Goal: Task Accomplishment & Management: Complete application form

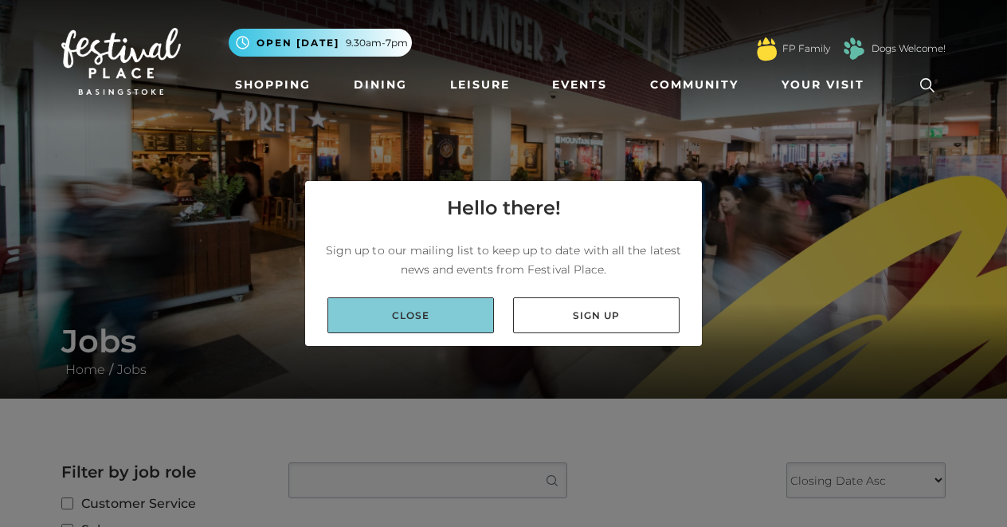
click at [402, 312] on link "Close" at bounding box center [410, 315] width 166 height 36
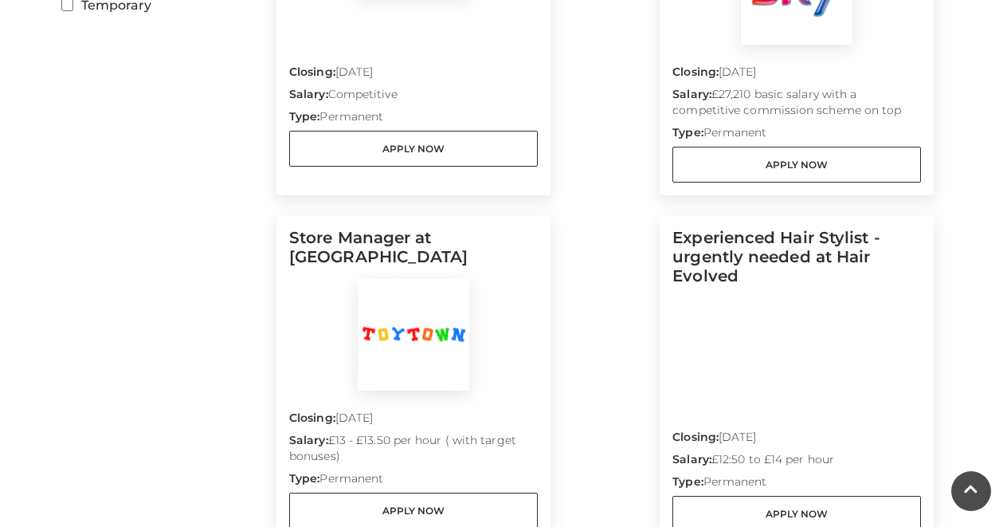
scroll to position [679, 0]
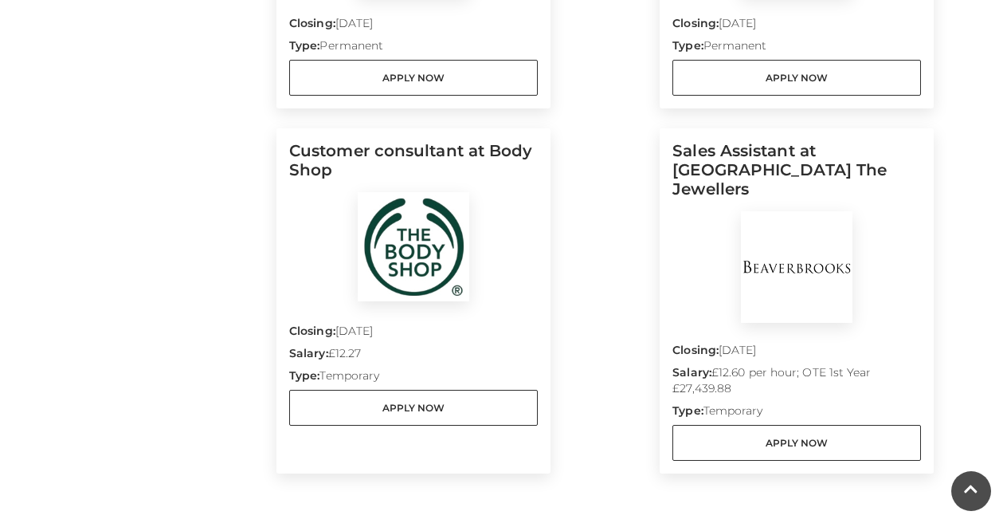
scroll to position [1403, 0]
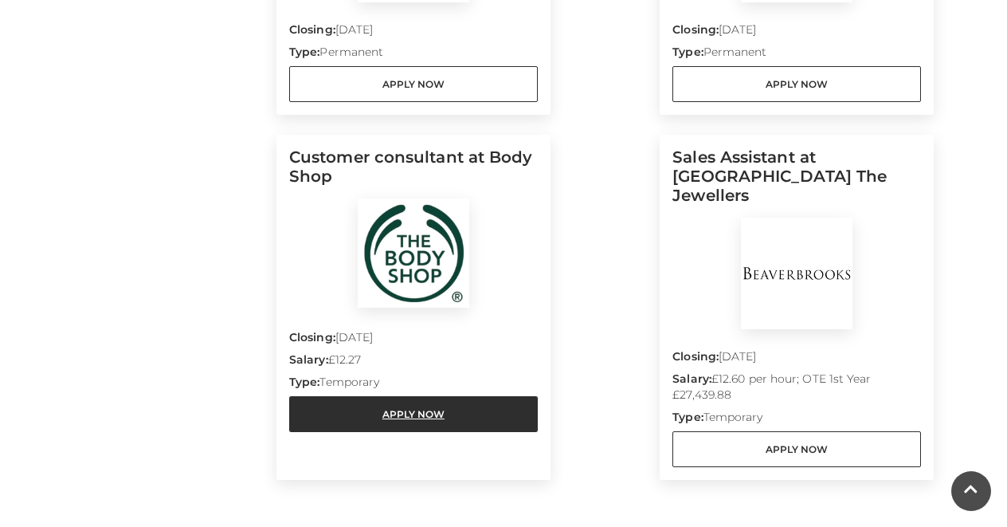
click at [455, 421] on link "Apply Now" at bounding box center [413, 414] width 249 height 36
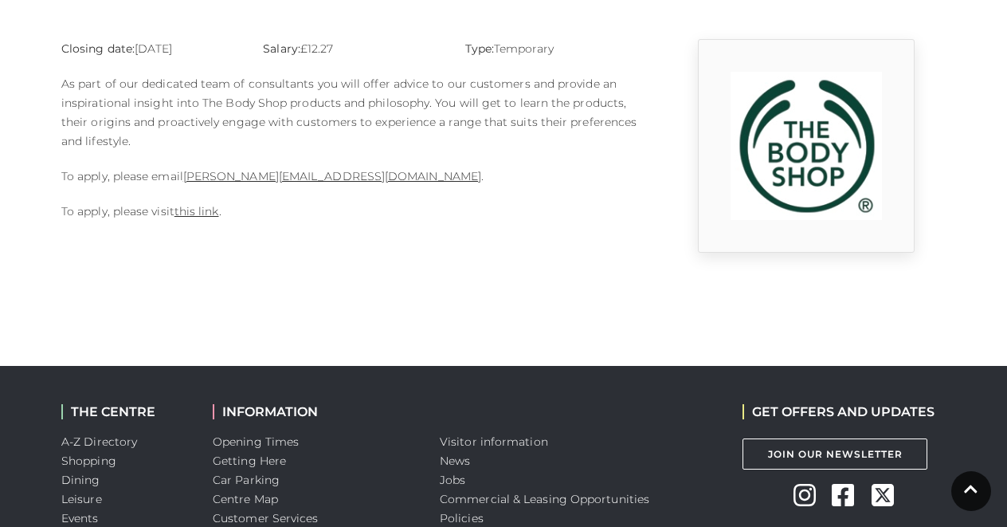
scroll to position [425, 0]
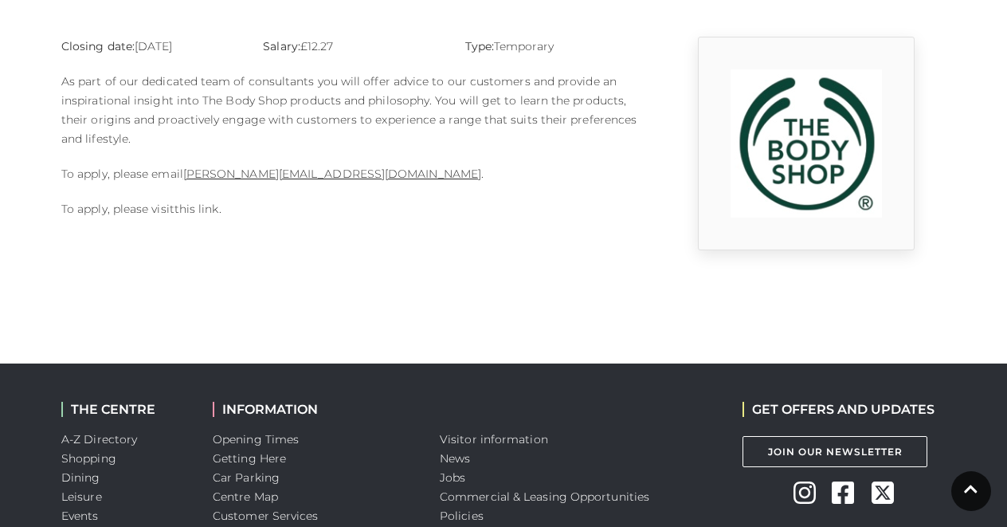
click at [197, 213] on link "this link" at bounding box center [196, 209] width 45 height 14
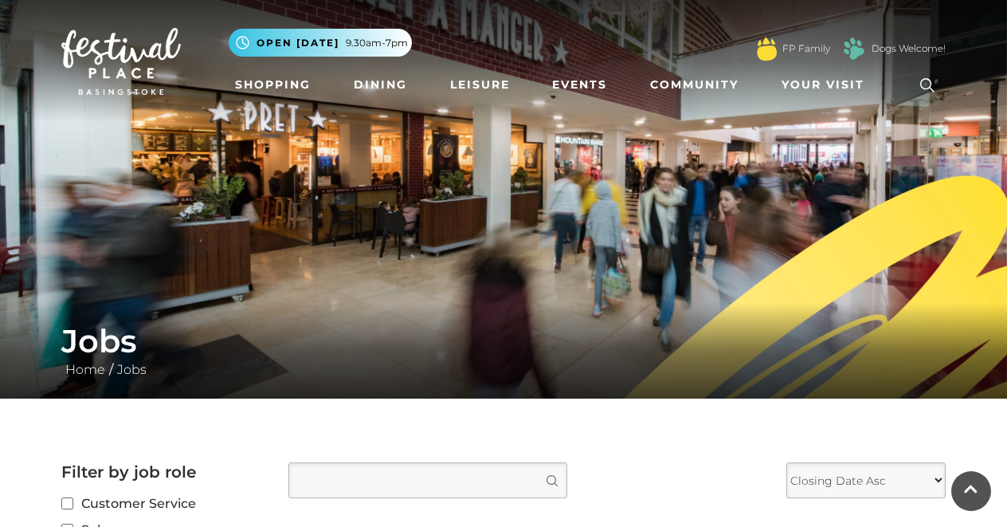
scroll to position [1403, 0]
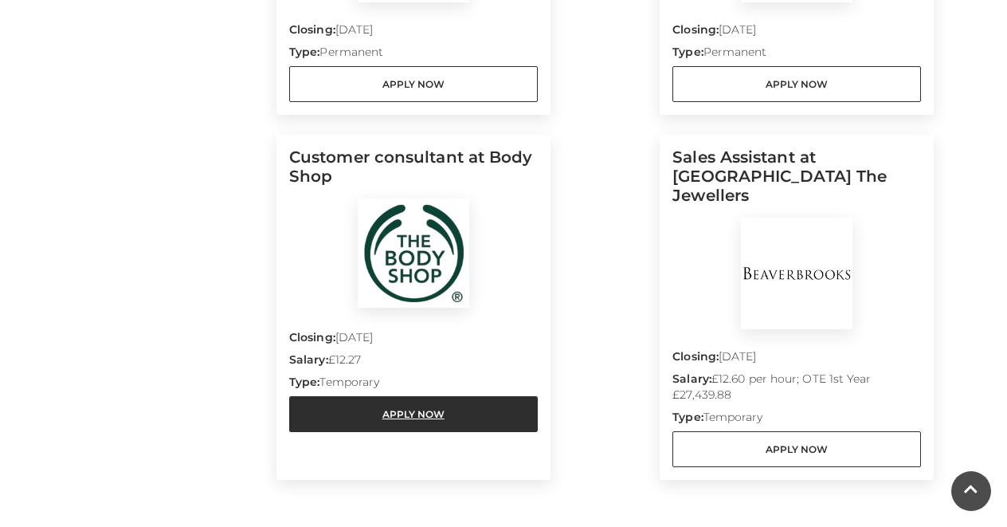
click at [377, 406] on link "Apply Now" at bounding box center [413, 414] width 249 height 36
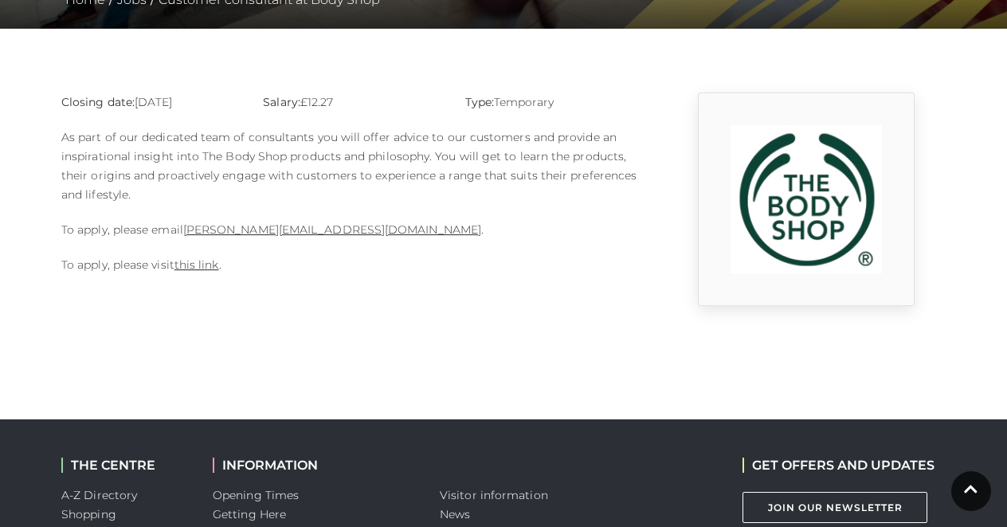
scroll to position [394, 0]
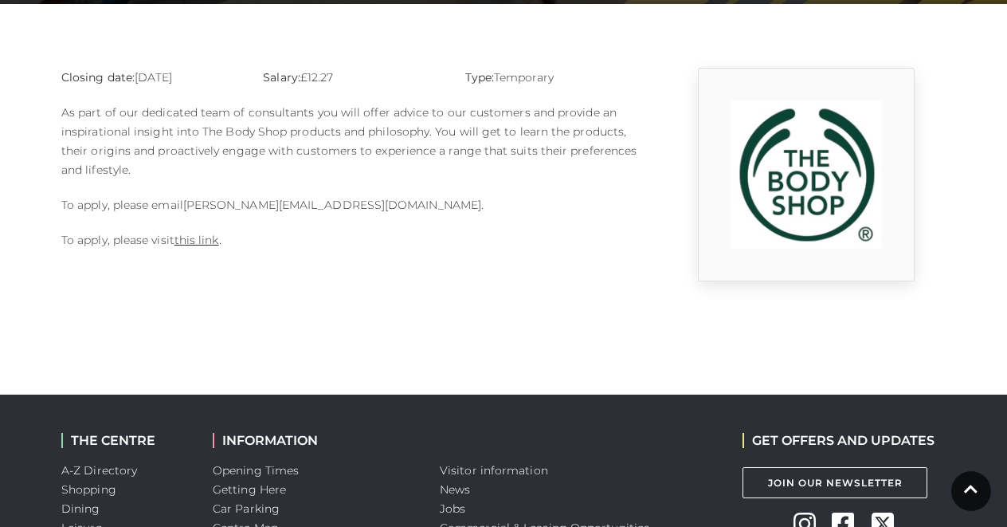
click at [245, 208] on link "Sophie.rosier@thebodyshop.com" at bounding box center [332, 205] width 298 height 14
